Goal: Find specific page/section: Find specific page/section

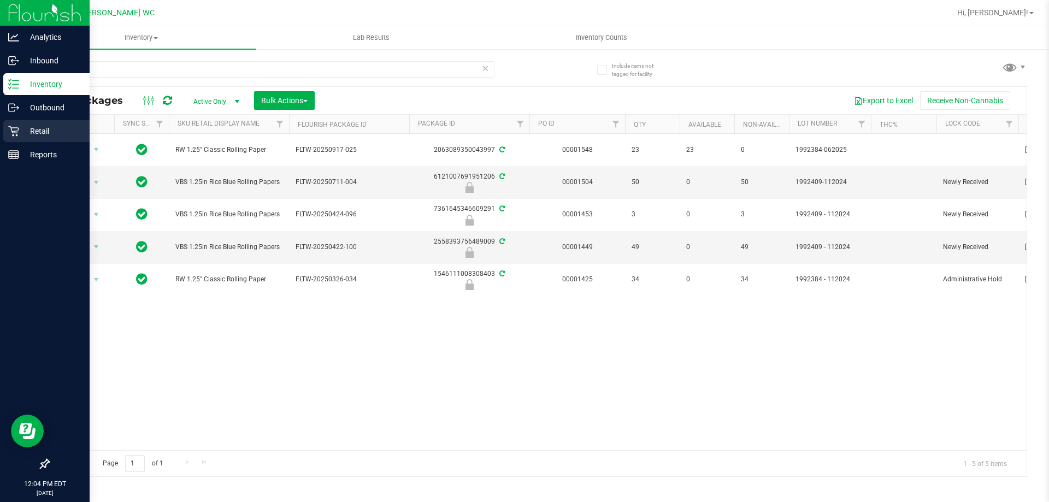
click at [25, 129] on p "Retail" at bounding box center [52, 131] width 66 height 13
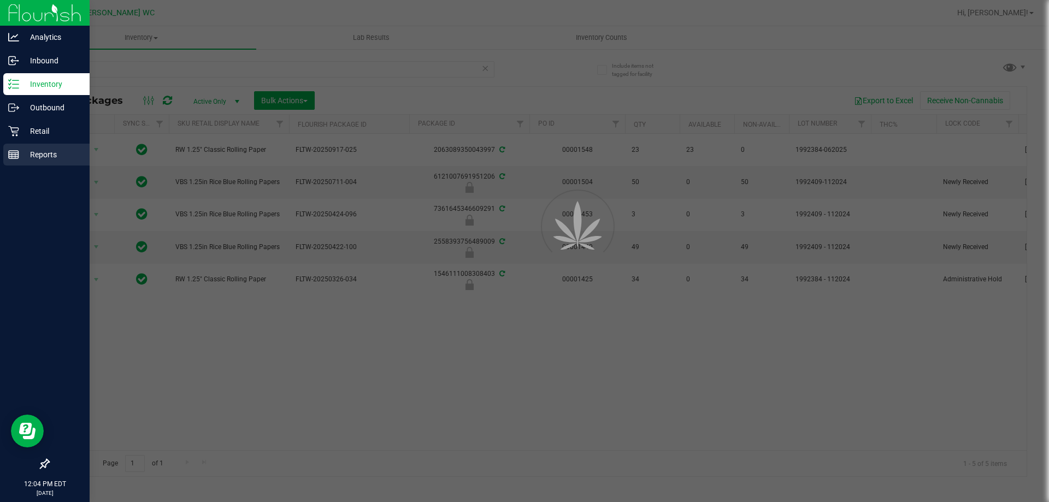
click at [40, 154] on p "Reports" at bounding box center [52, 154] width 66 height 13
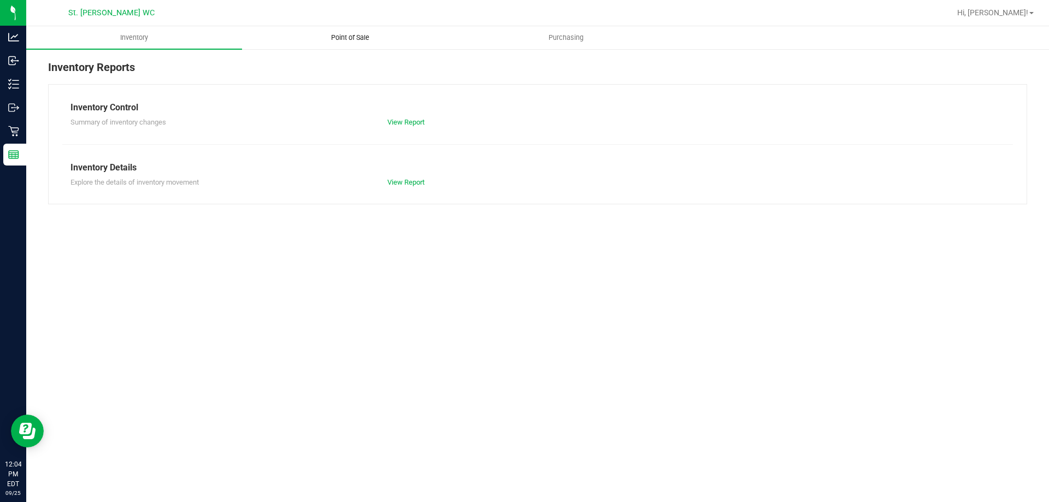
click at [333, 36] on span "Point of Sale" at bounding box center [350, 38] width 68 height 10
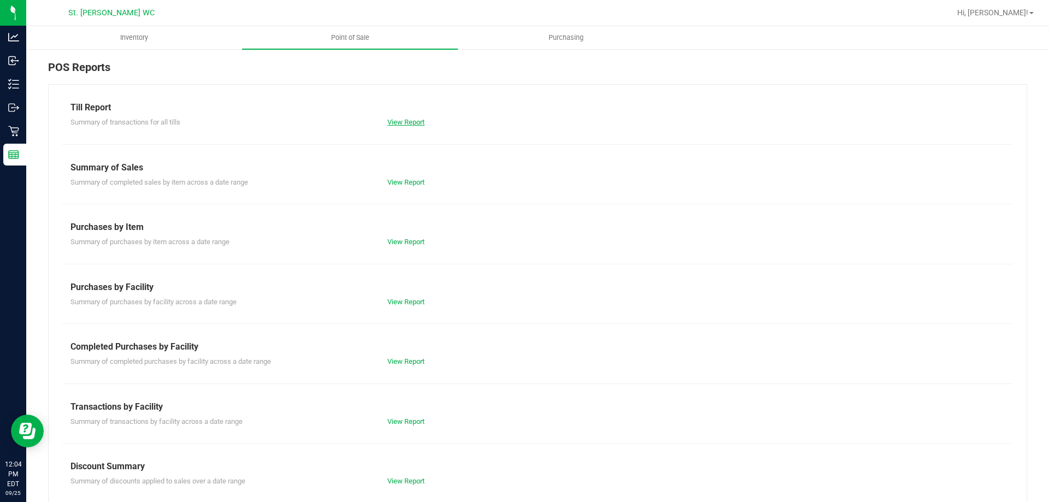
click at [400, 118] on link "View Report" at bounding box center [405, 122] width 37 height 8
